Goal: Information Seeking & Learning: Learn about a topic

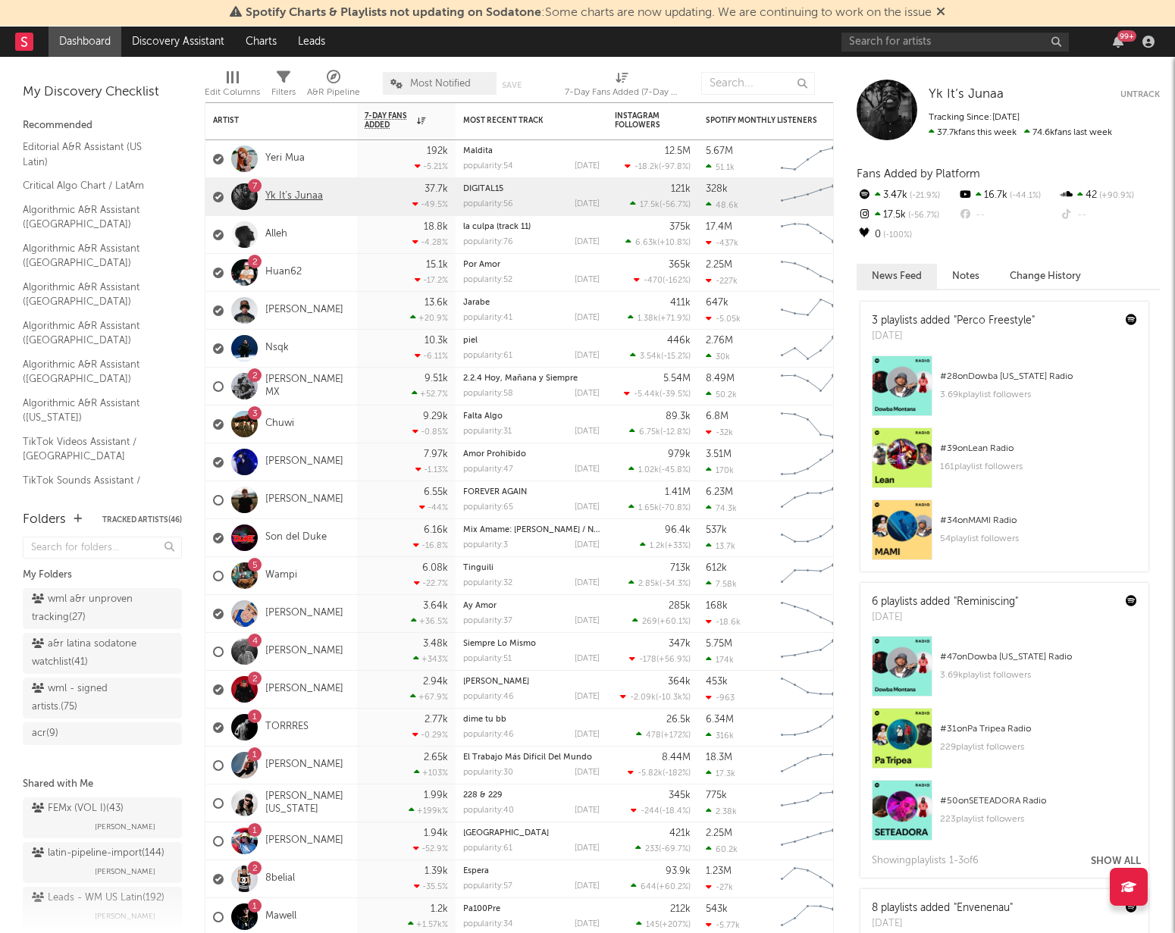
click at [275, 200] on link "Yk It’s Junaa" at bounding box center [294, 196] width 58 height 13
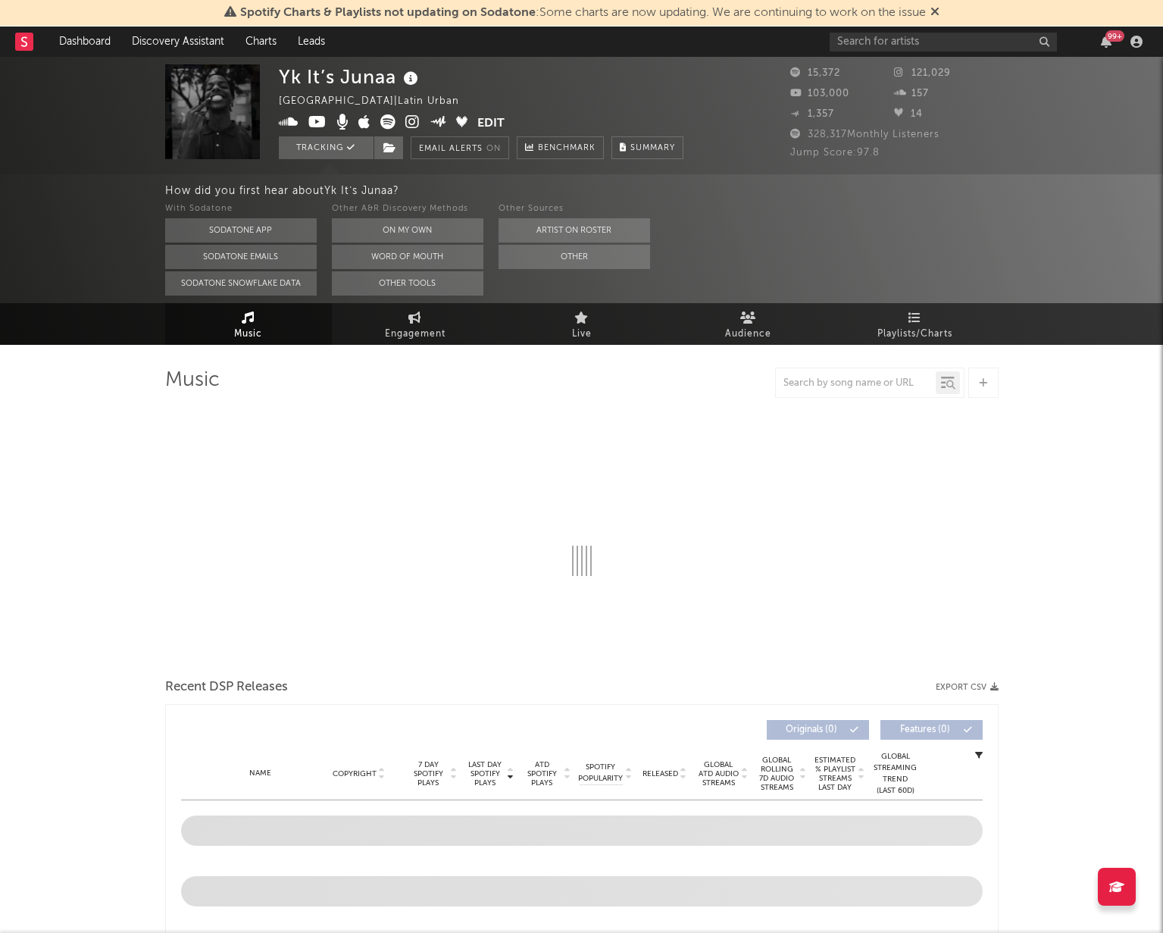
select select "1w"
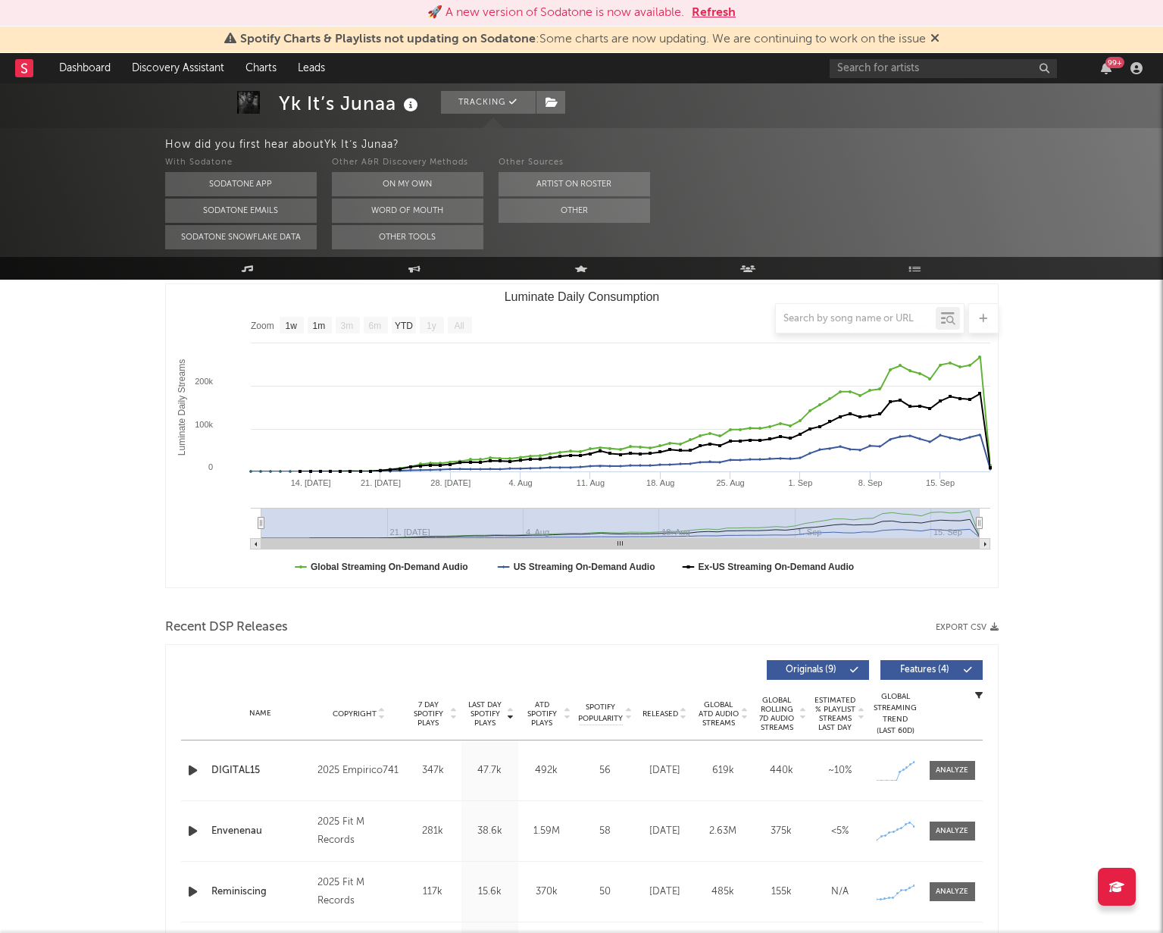
scroll to position [200, 0]
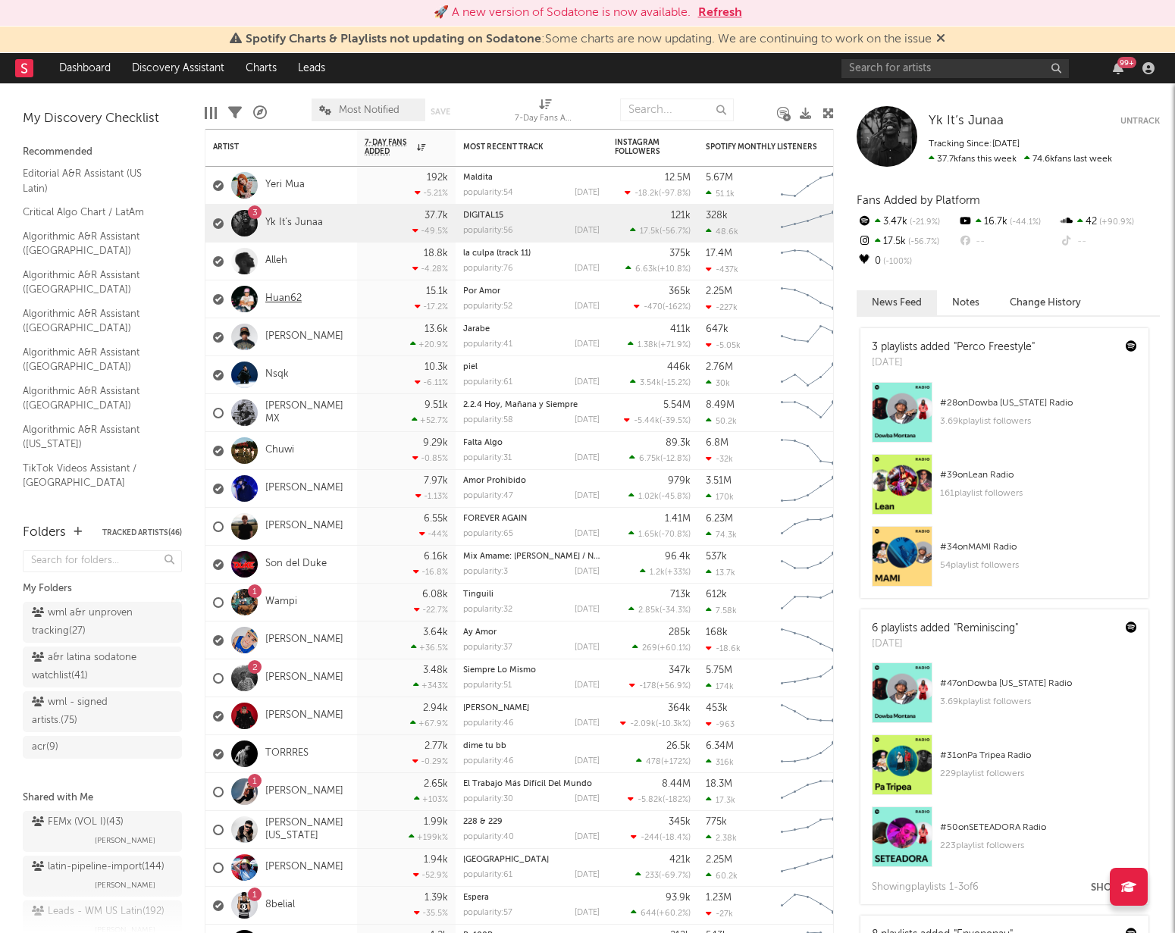
click at [289, 298] on link "Huan62" at bounding box center [283, 298] width 36 height 13
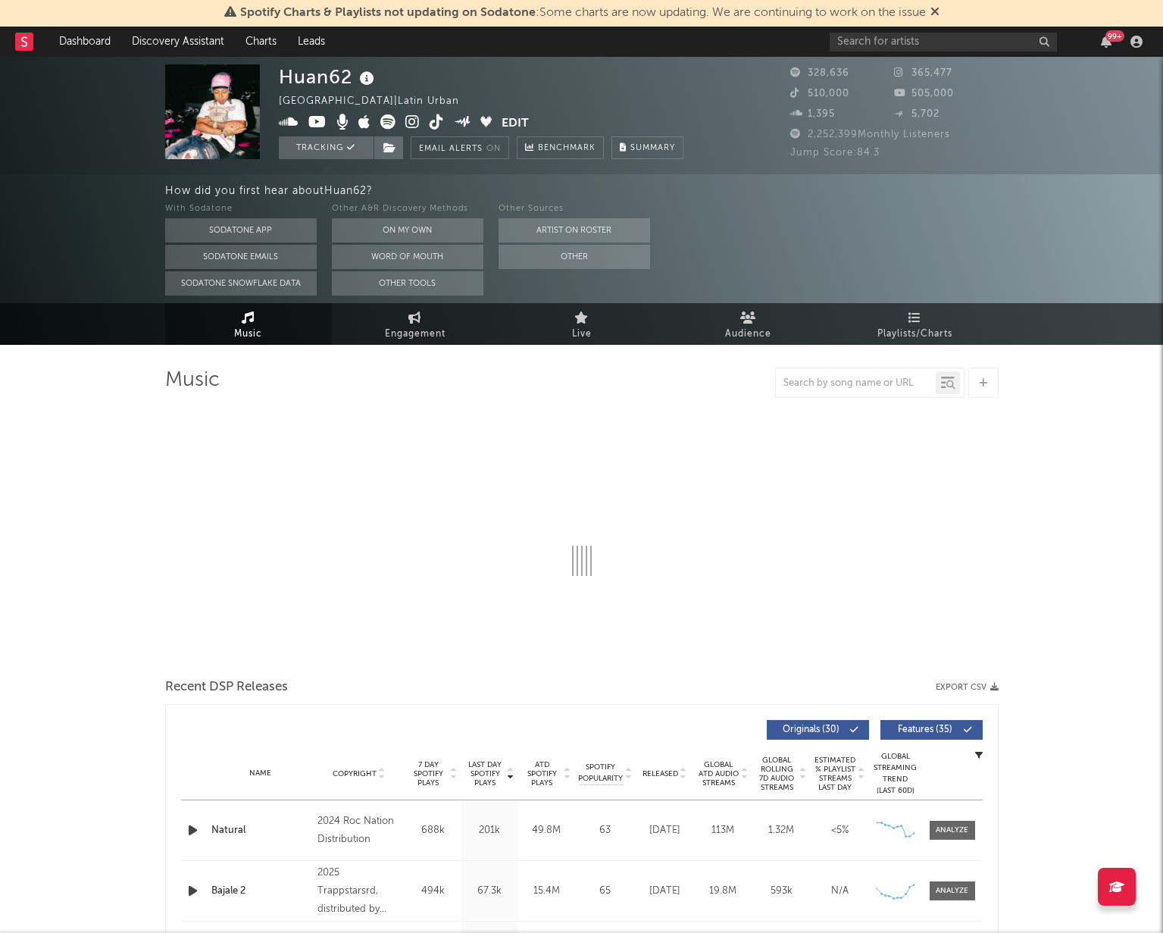
select select "6m"
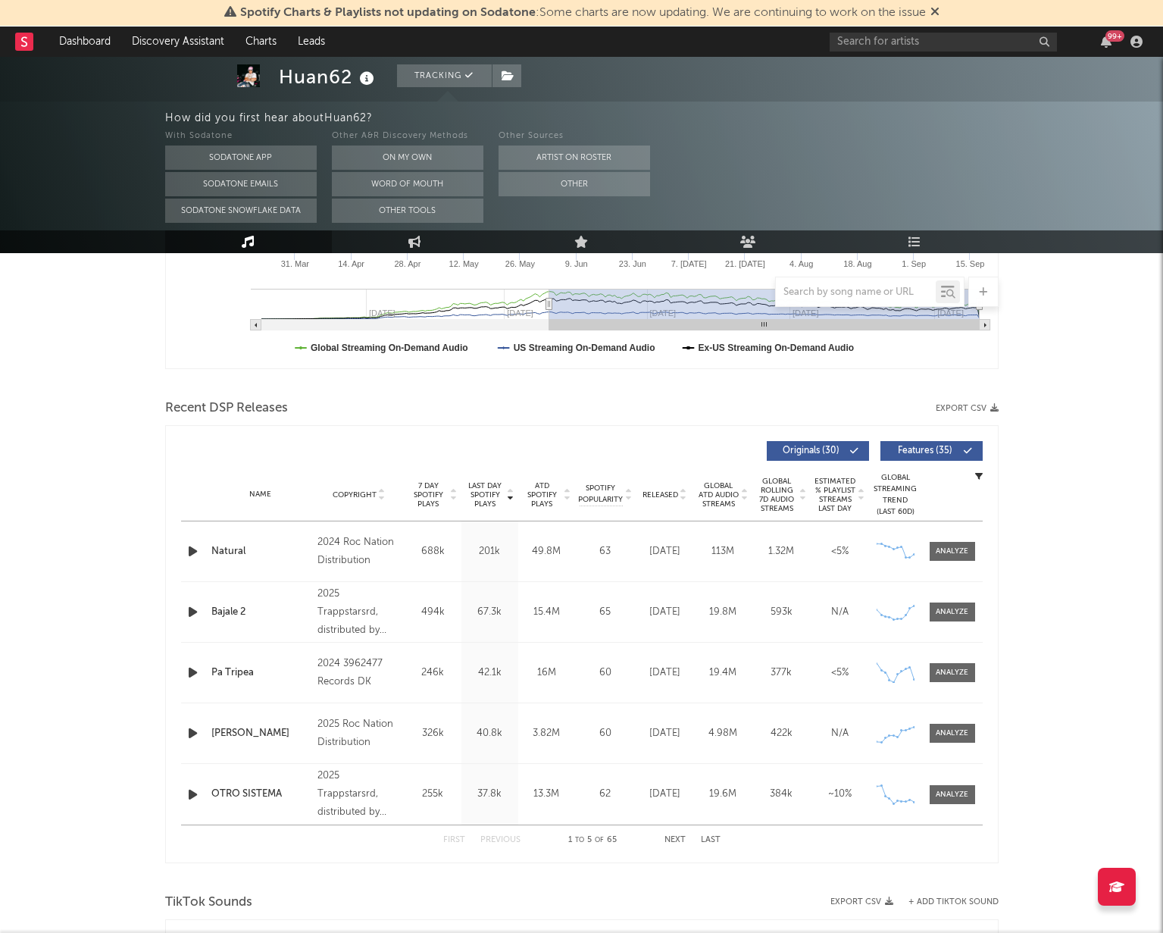
scroll to position [450, 0]
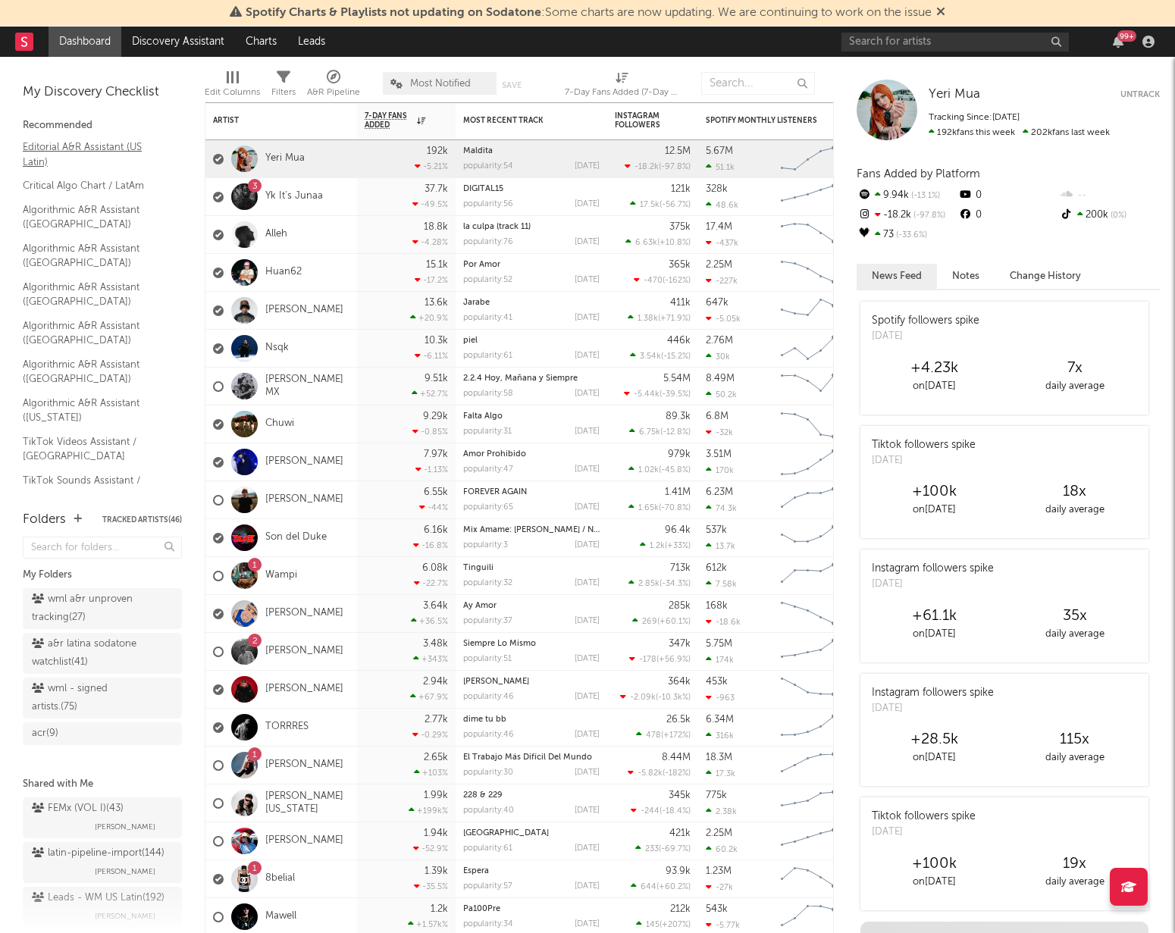
click at [58, 149] on link "Editorial A&R Assistant (US Latin)" at bounding box center [95, 154] width 144 height 31
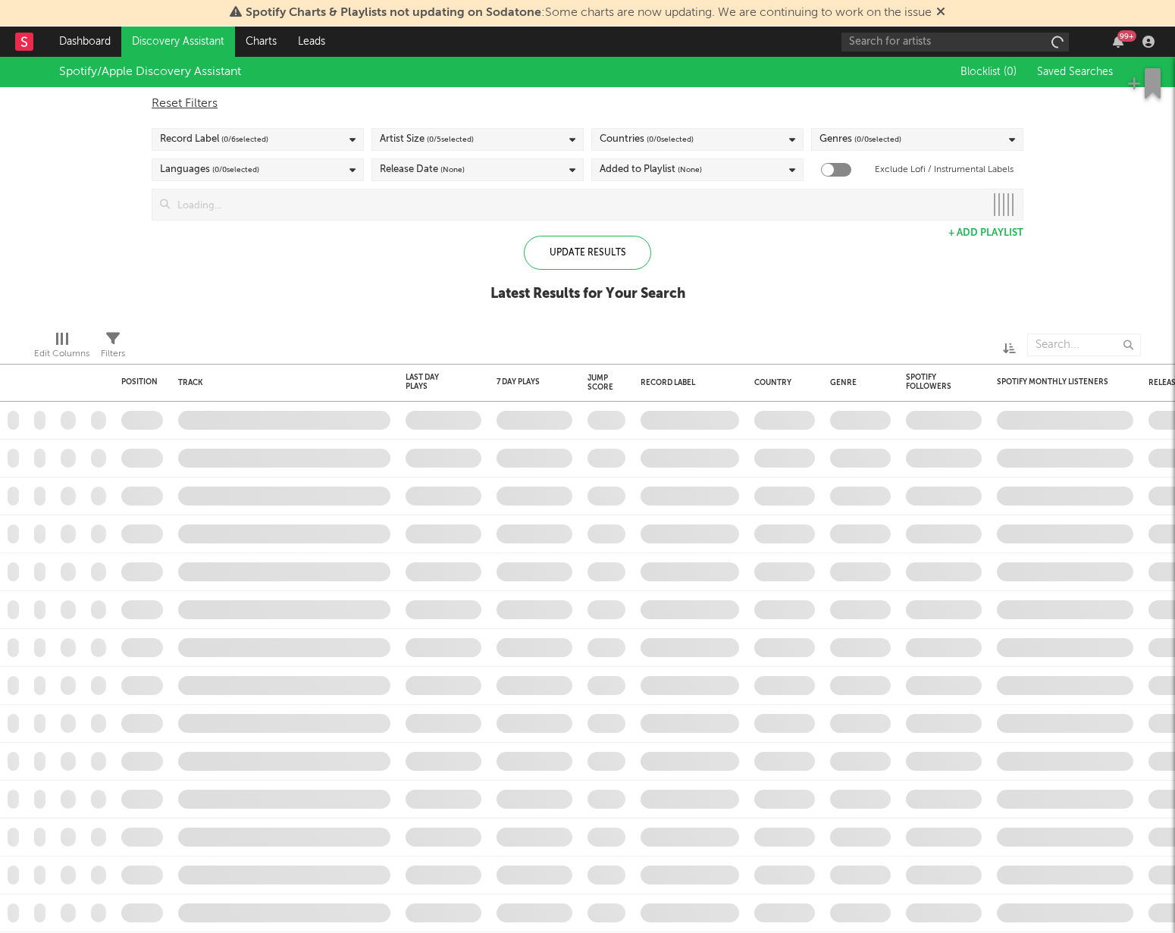
checkbox input "true"
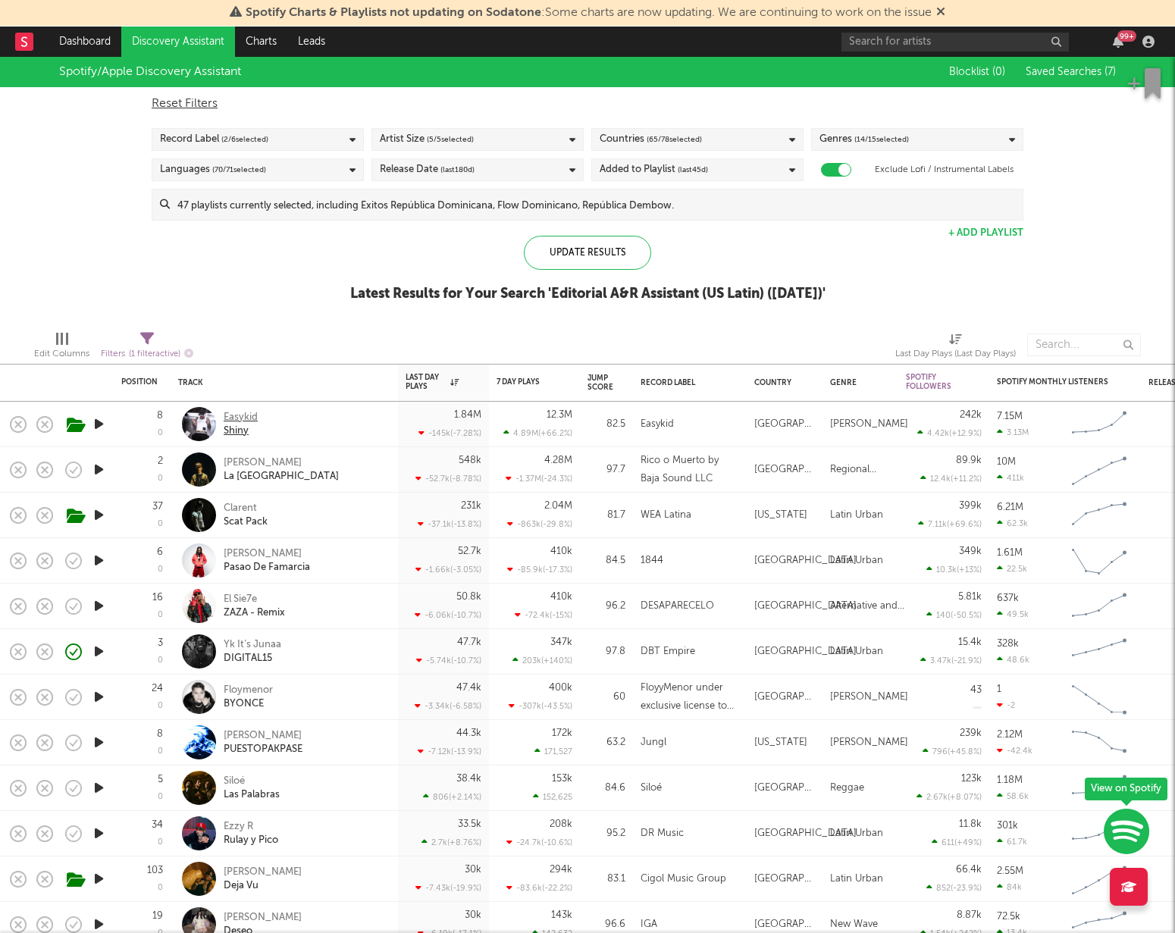
click at [249, 413] on div "Easykid" at bounding box center [241, 418] width 34 height 14
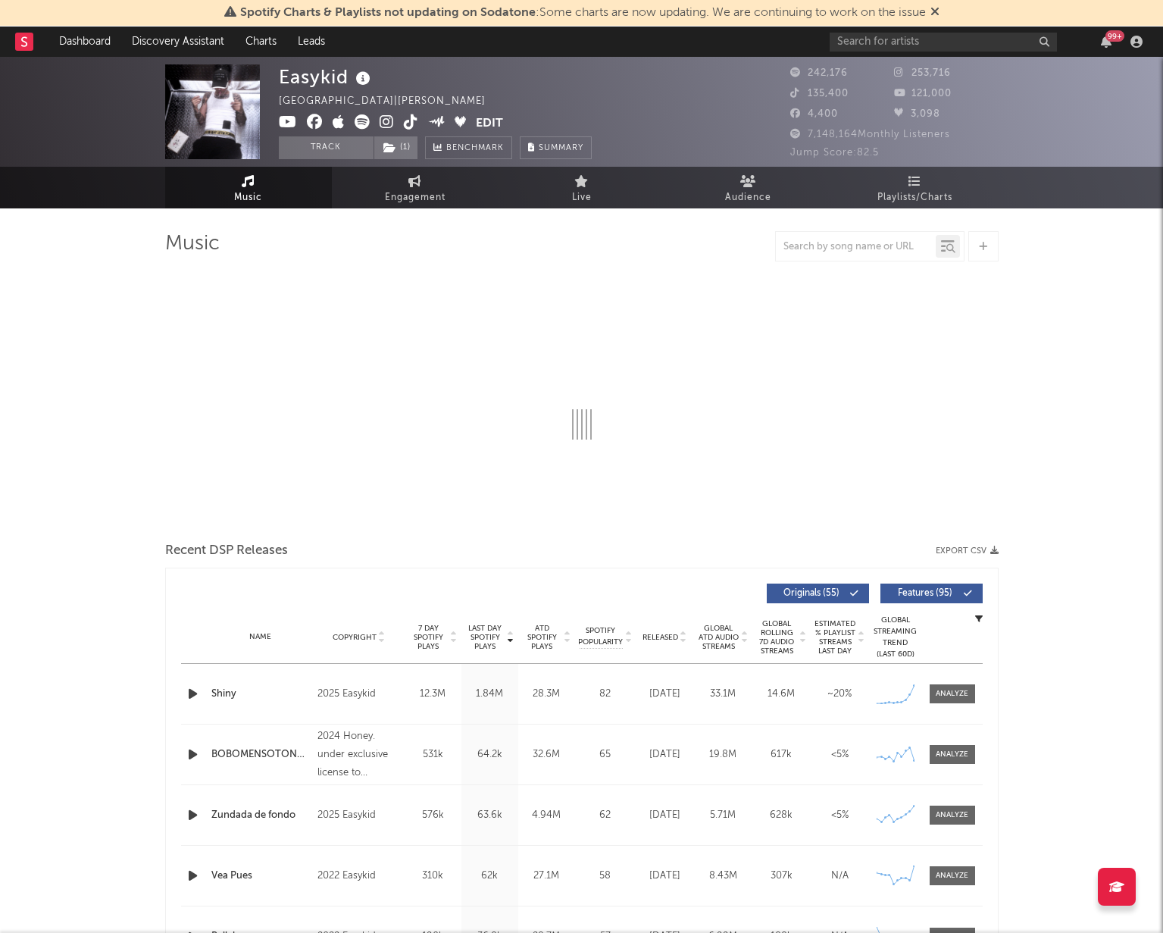
select select "6m"
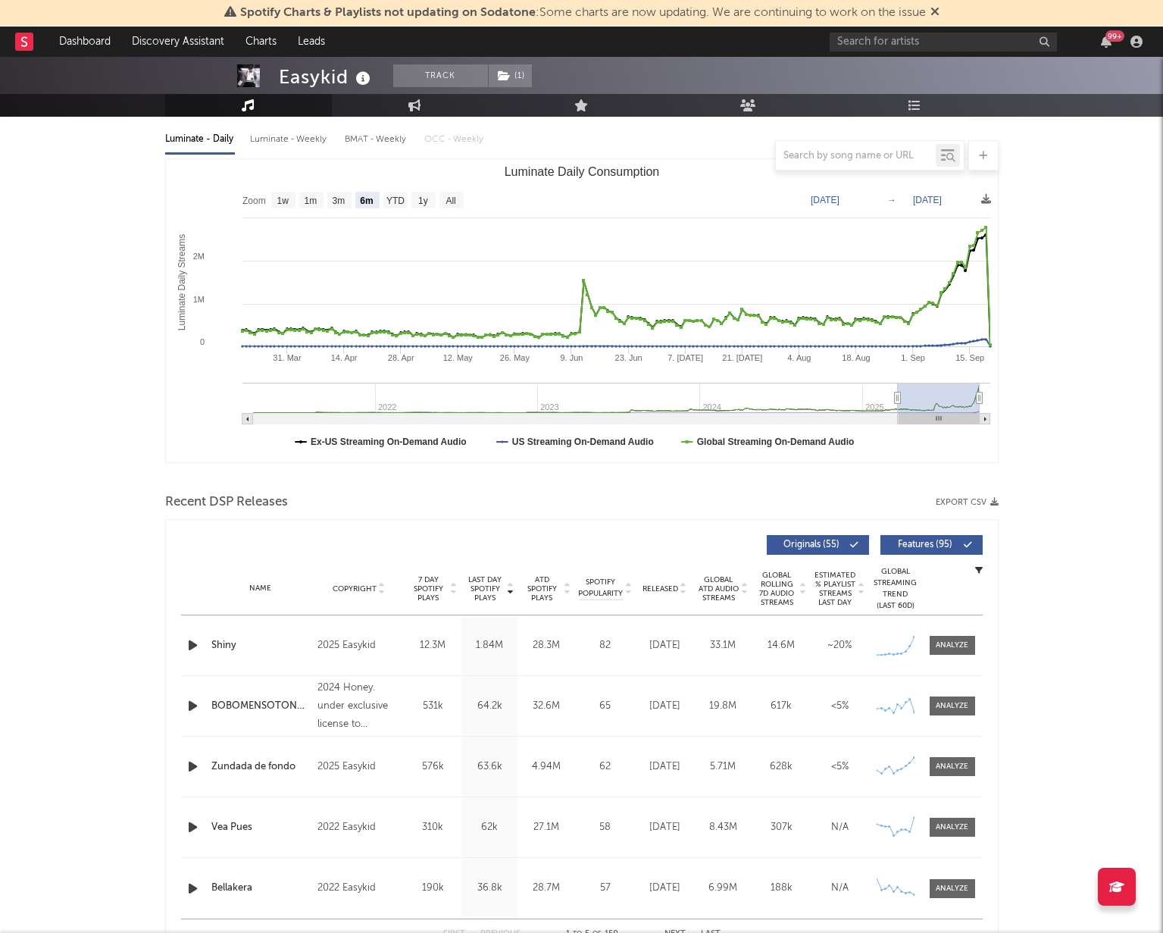
scroll to position [209, 0]
